Goal: Navigation & Orientation: Go to known website

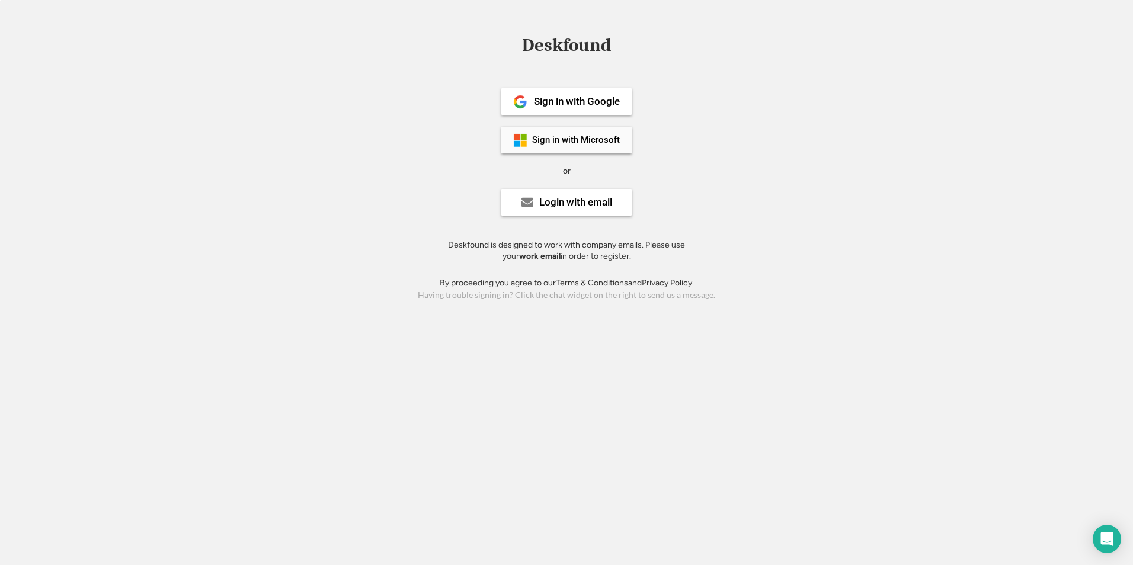
click at [581, 137] on div "Sign in with Microsoft" at bounding box center [576, 140] width 88 height 9
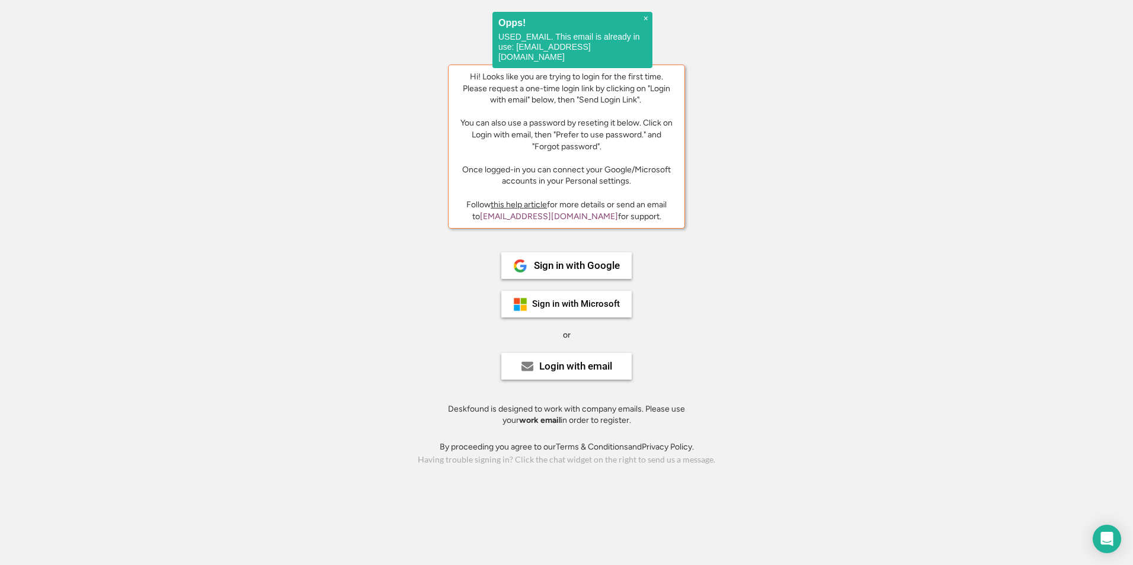
click at [864, 256] on div "Deskfound Hi! Looks like you are trying to login for the first time. Please req…" at bounding box center [566, 252] width 1133 height 432
click at [646, 19] on span "×" at bounding box center [645, 19] width 5 height 10
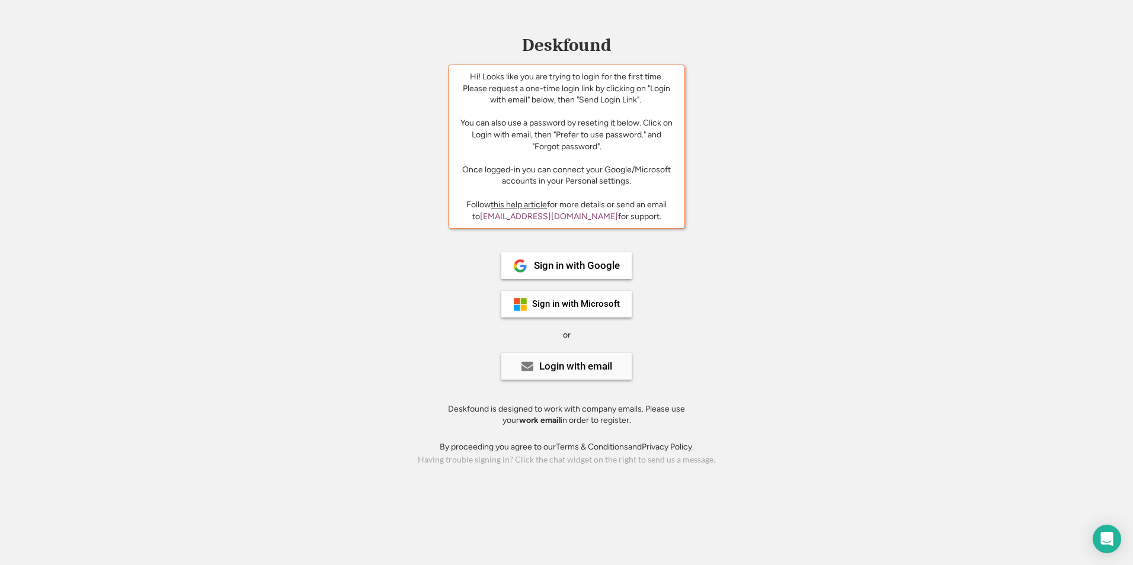
click at [568, 367] on div "Login with email" at bounding box center [575, 366] width 73 height 10
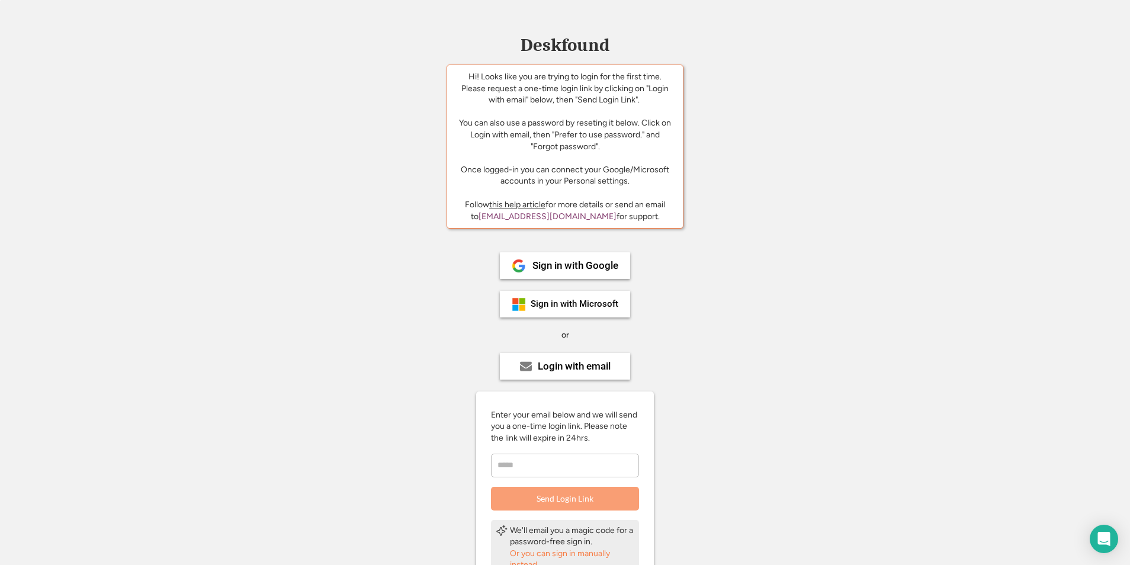
click at [517, 483] on div "Enter your email below and we will send you a one-time login link. Please note …" at bounding box center [565, 459] width 178 height 101
click at [518, 470] on input "email" at bounding box center [565, 466] width 148 height 24
click at [511, 464] on input "email" at bounding box center [565, 466] width 148 height 24
type input "**********"
click at [491, 487] on button "Send Login Link" at bounding box center [565, 499] width 148 height 24
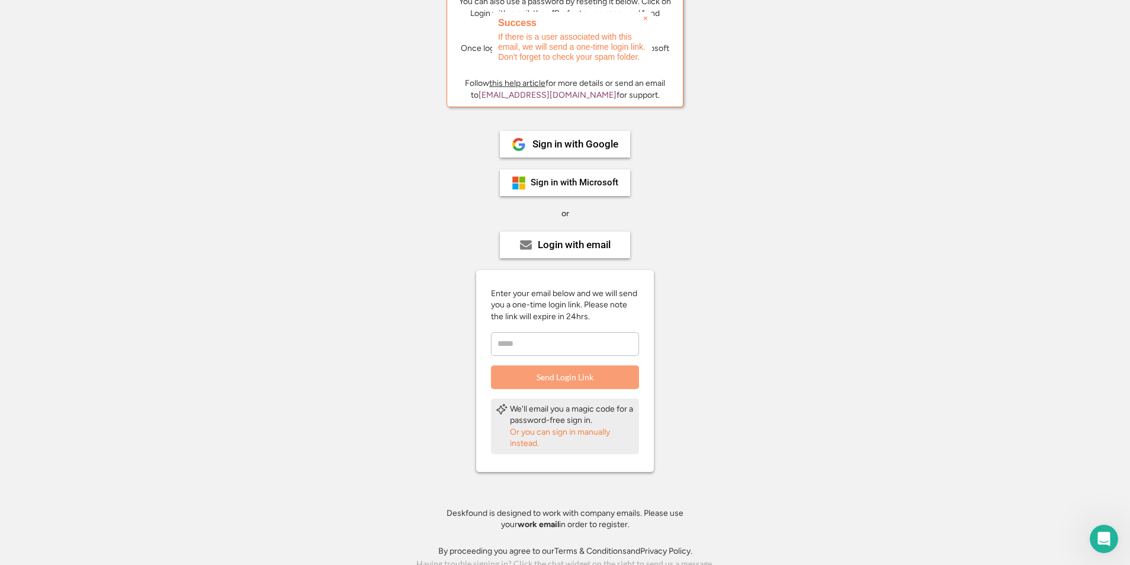
scroll to position [129, 0]
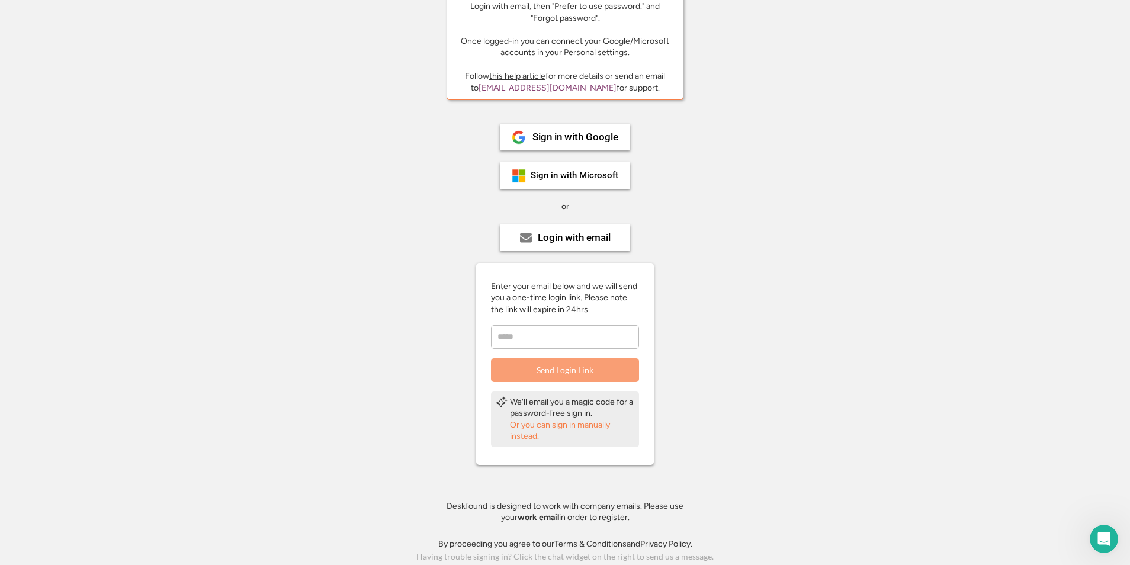
click at [535, 329] on input "email" at bounding box center [565, 337] width 148 height 24
type input "**********"
click at [540, 367] on button "Send Login Link" at bounding box center [565, 370] width 148 height 24
click at [952, 243] on div "Deskfound Hi! Looks like you are trying to login for the first time. Please req…" at bounding box center [565, 237] width 1130 height 658
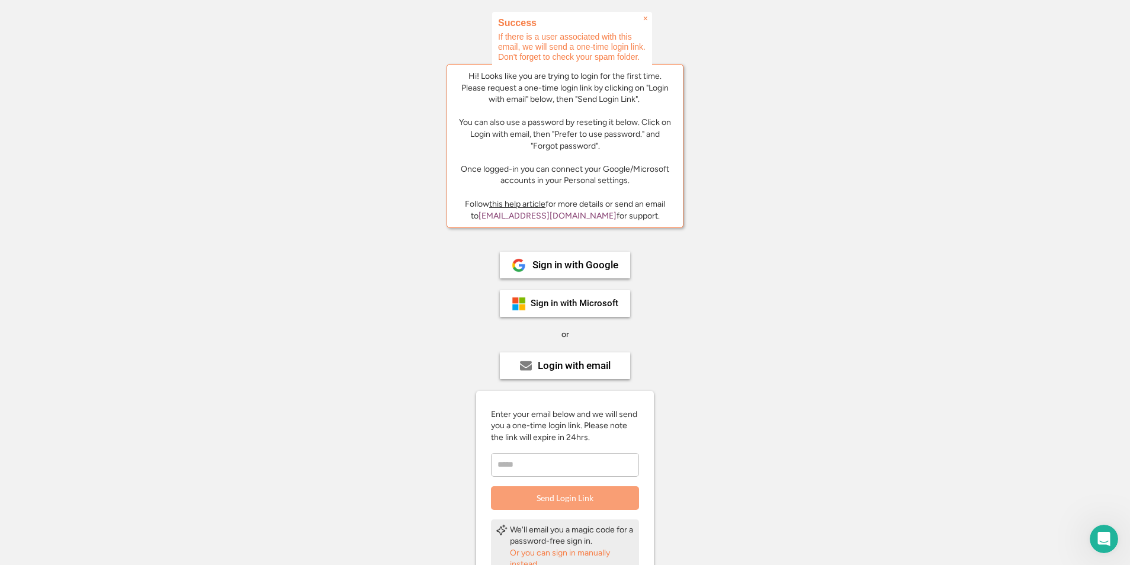
scroll to position [0, 0]
